Goal: Information Seeking & Learning: Learn about a topic

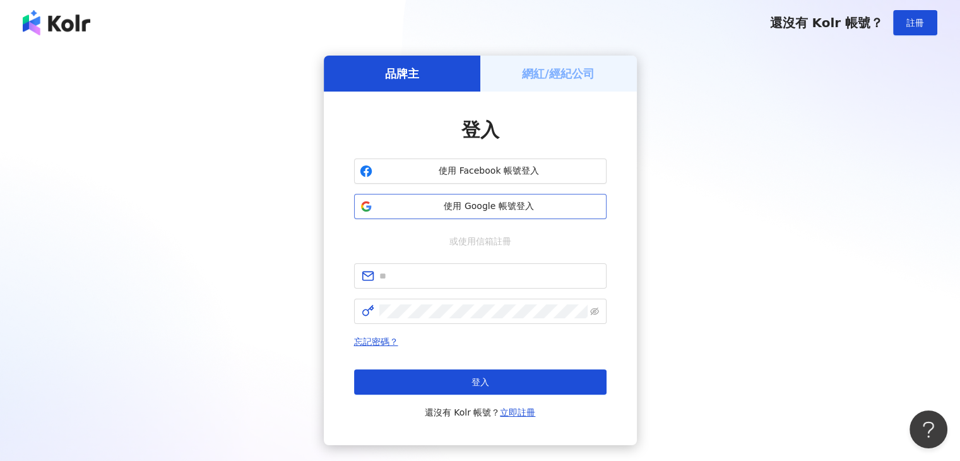
click at [459, 208] on span "使用 Google 帳號登入" at bounding box center [488, 206] width 223 height 13
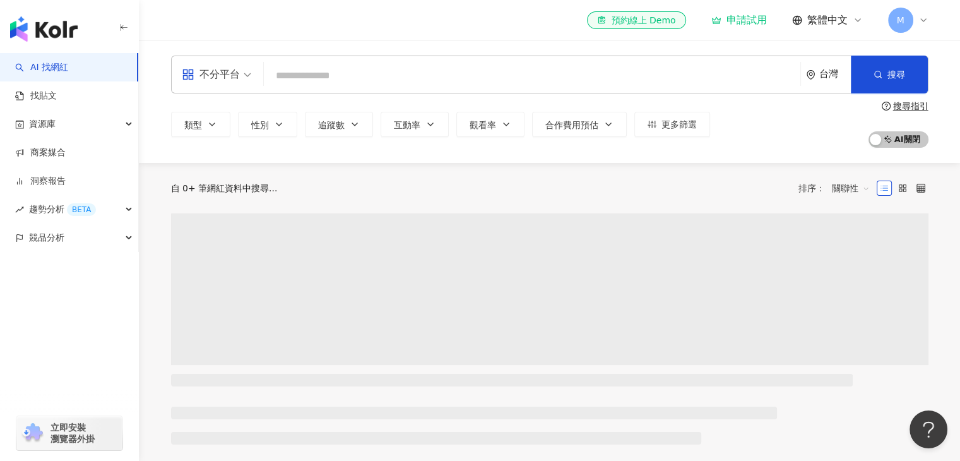
click at [332, 81] on input "search" at bounding box center [532, 76] width 526 height 24
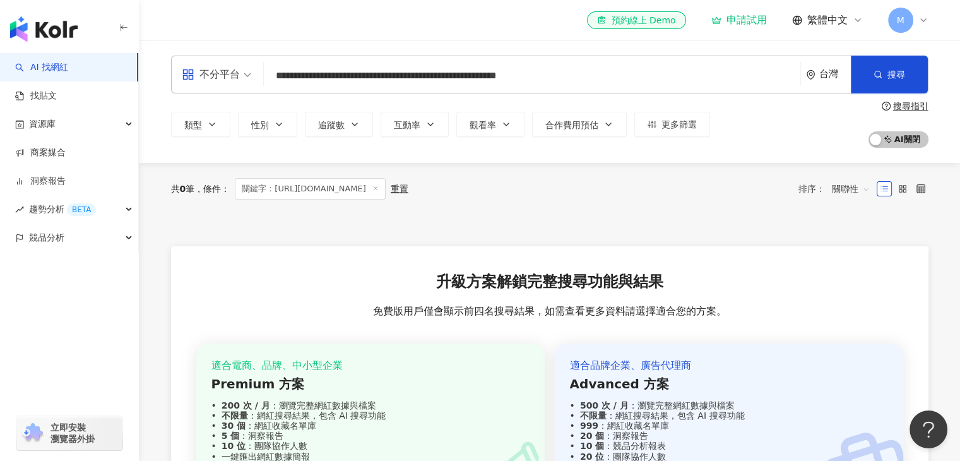
type input "**********"
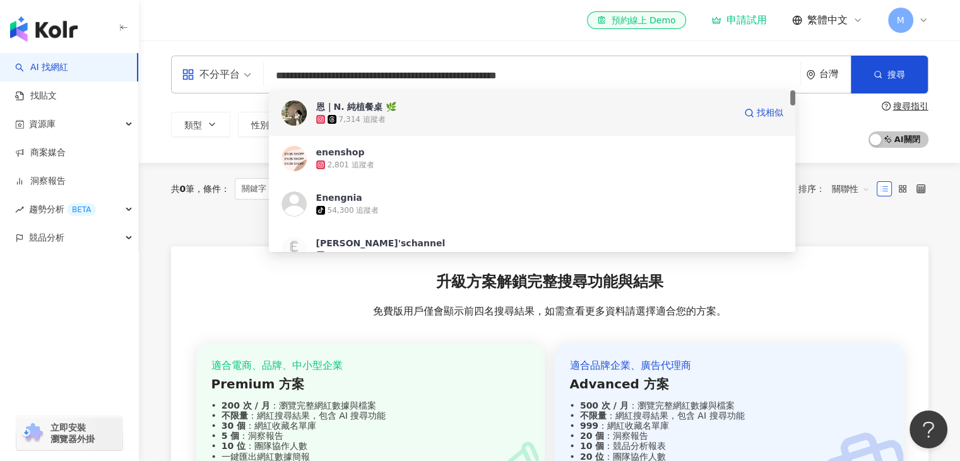
click at [376, 115] on div "7,314 追蹤者" at bounding box center [362, 119] width 47 height 11
